Goal: Transaction & Acquisition: Subscribe to service/newsletter

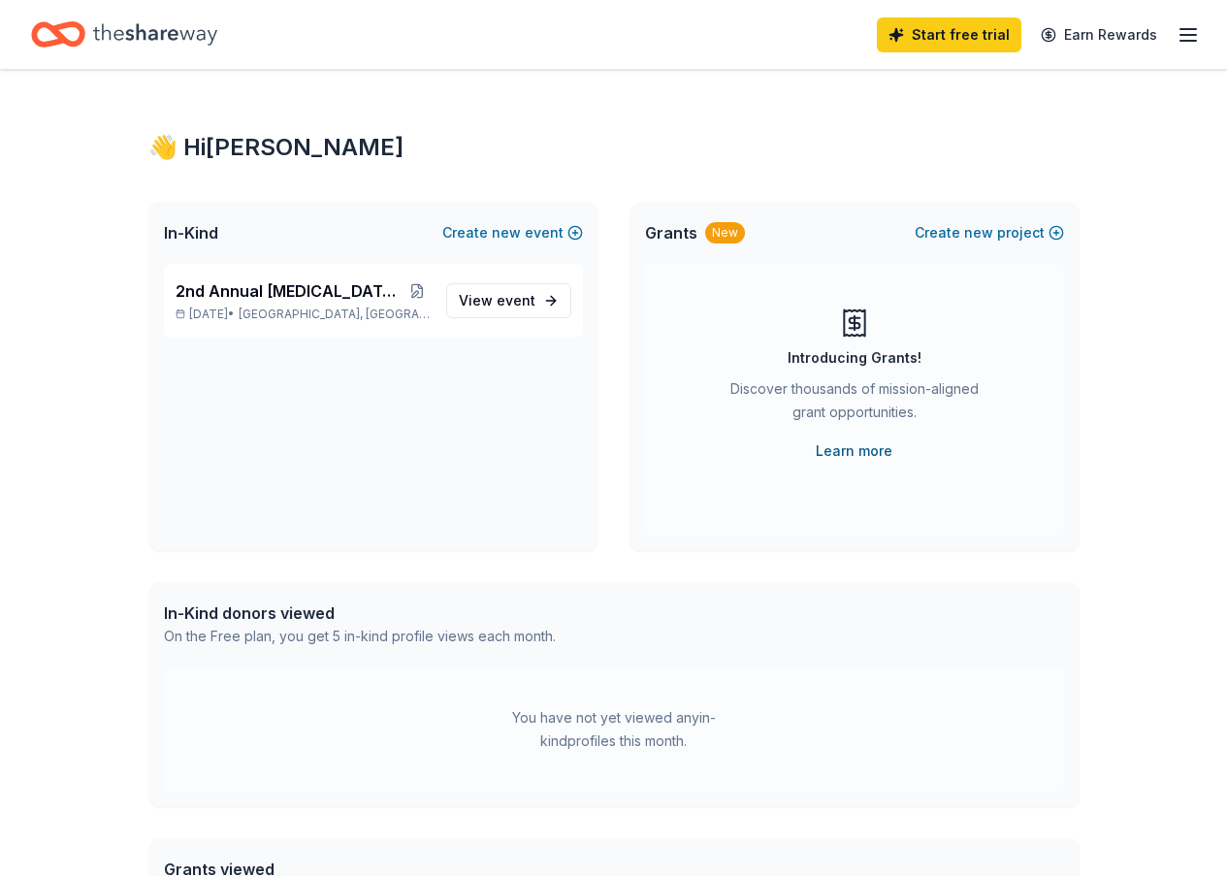
click at [852, 445] on link "Learn more" at bounding box center [854, 450] width 77 height 23
click at [841, 453] on link "Learn more" at bounding box center [854, 450] width 77 height 23
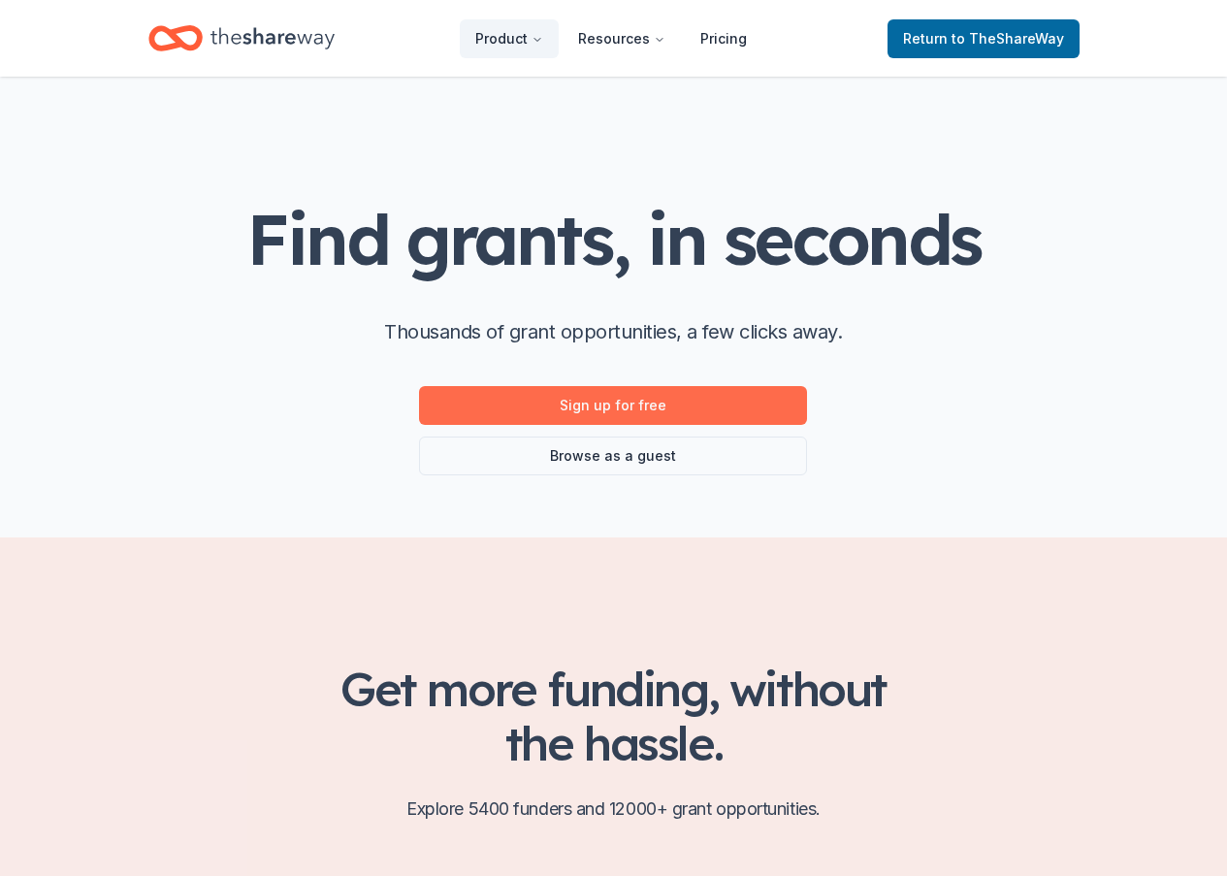
click at [625, 399] on link "Sign up for free" at bounding box center [613, 405] width 388 height 39
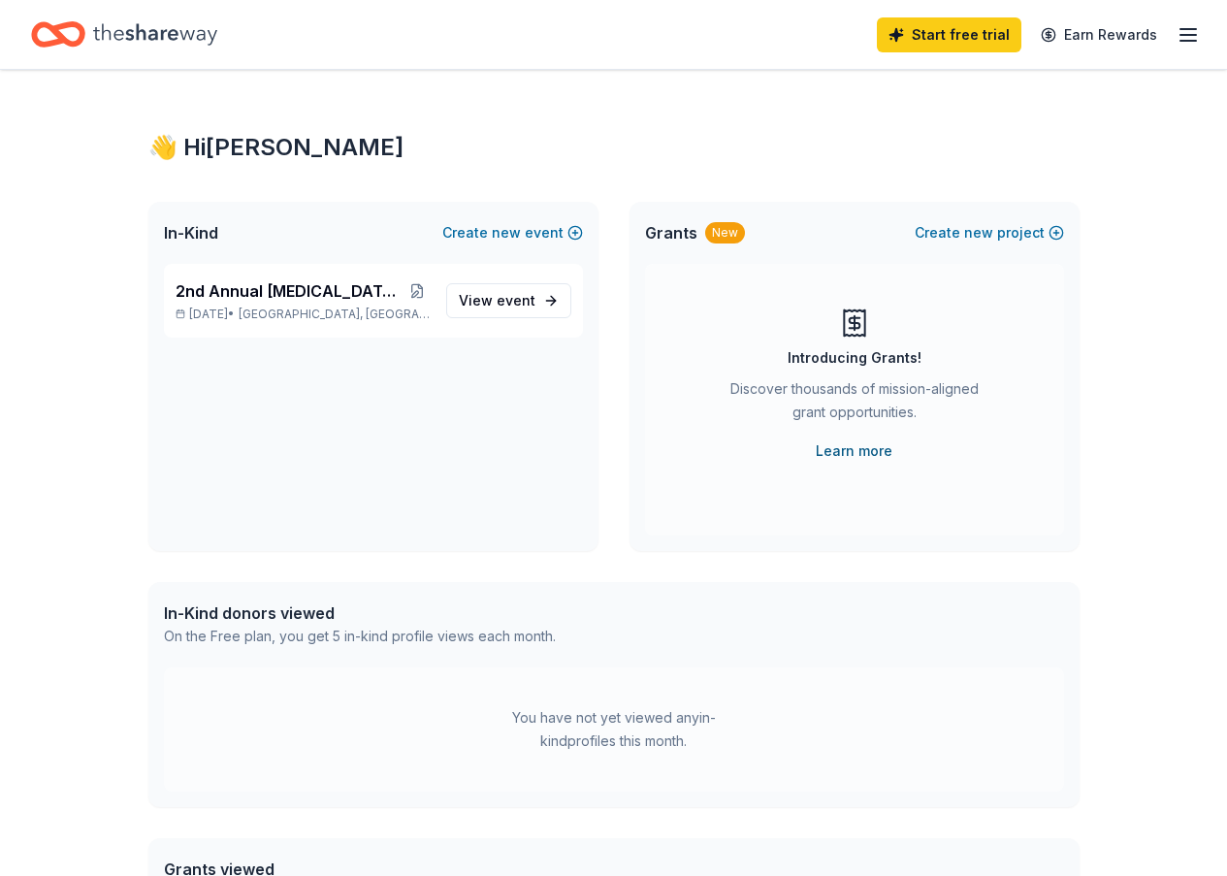
click at [869, 453] on link "Learn more" at bounding box center [854, 450] width 77 height 23
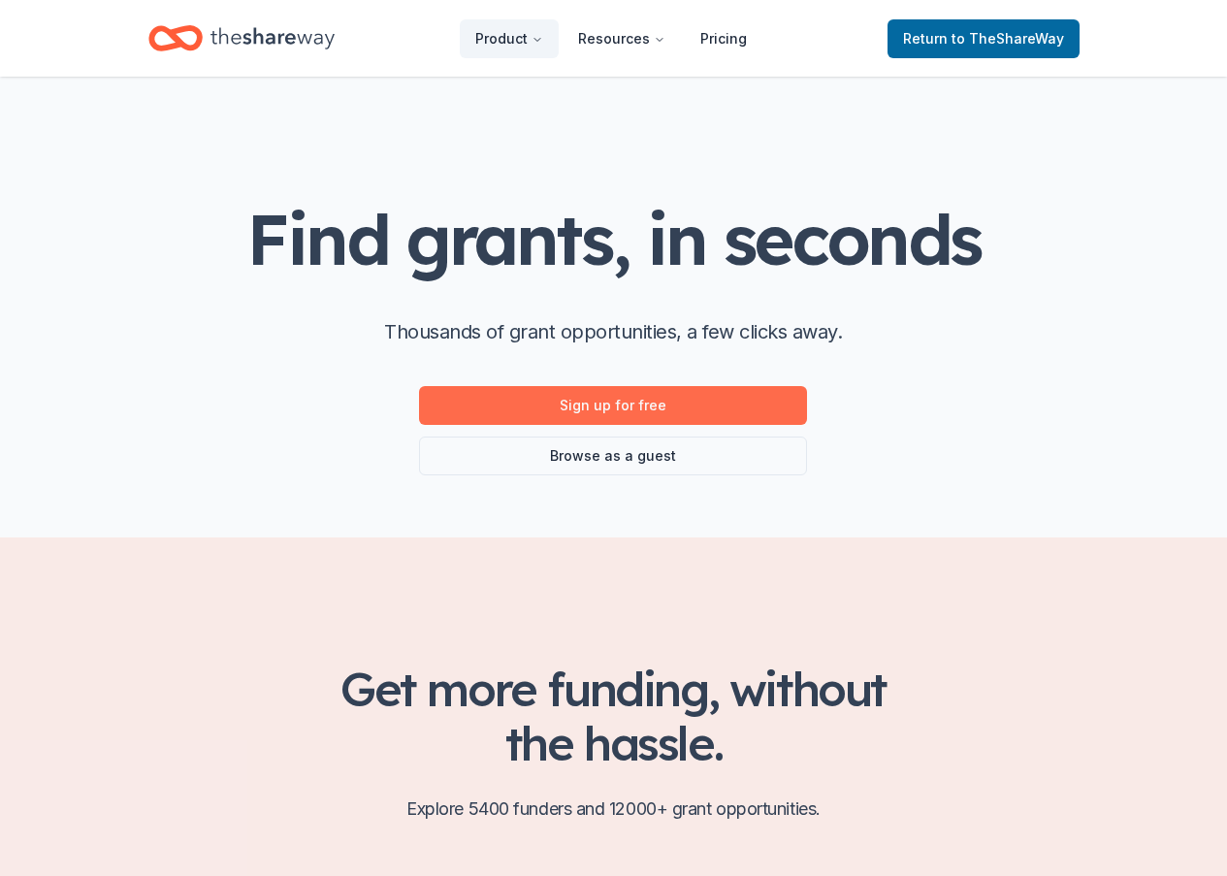
click at [601, 403] on link "Sign up for free" at bounding box center [613, 405] width 388 height 39
